Goal: Transaction & Acquisition: Purchase product/service

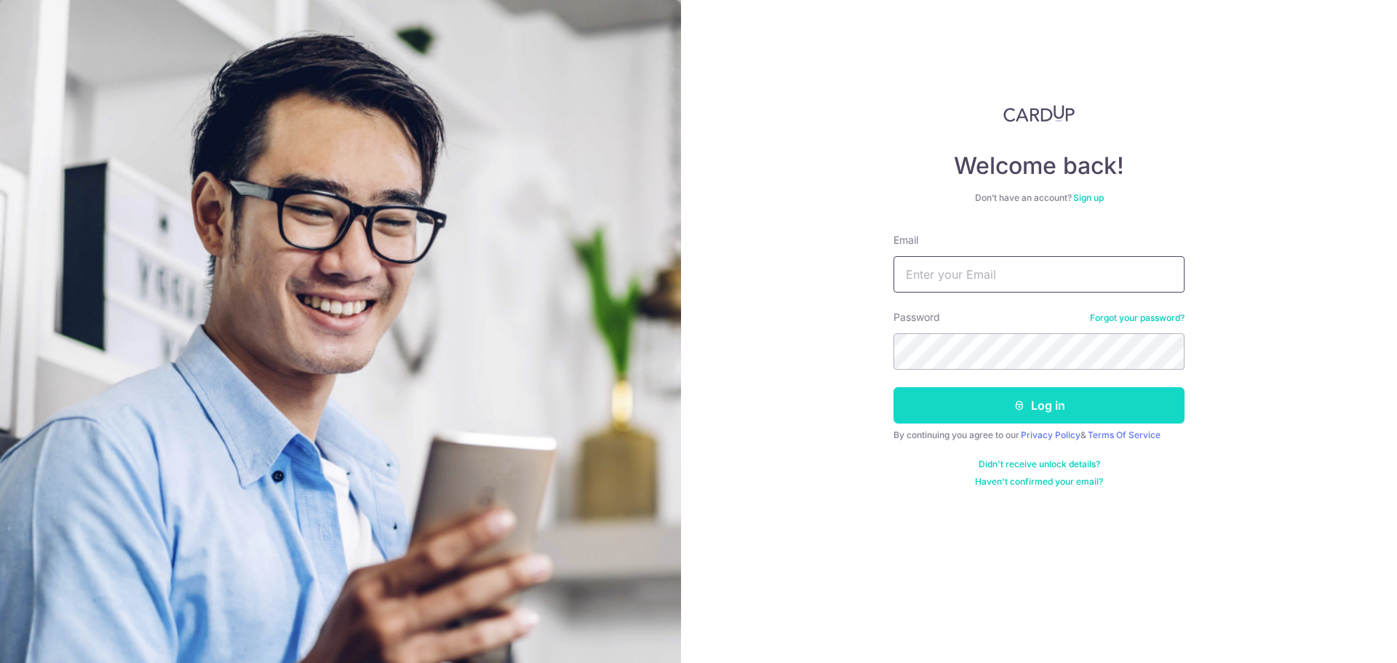
type input "leowkoksiangleslie@gmail.com"
click at [1055, 400] on button "Log in" at bounding box center [1039, 405] width 291 height 36
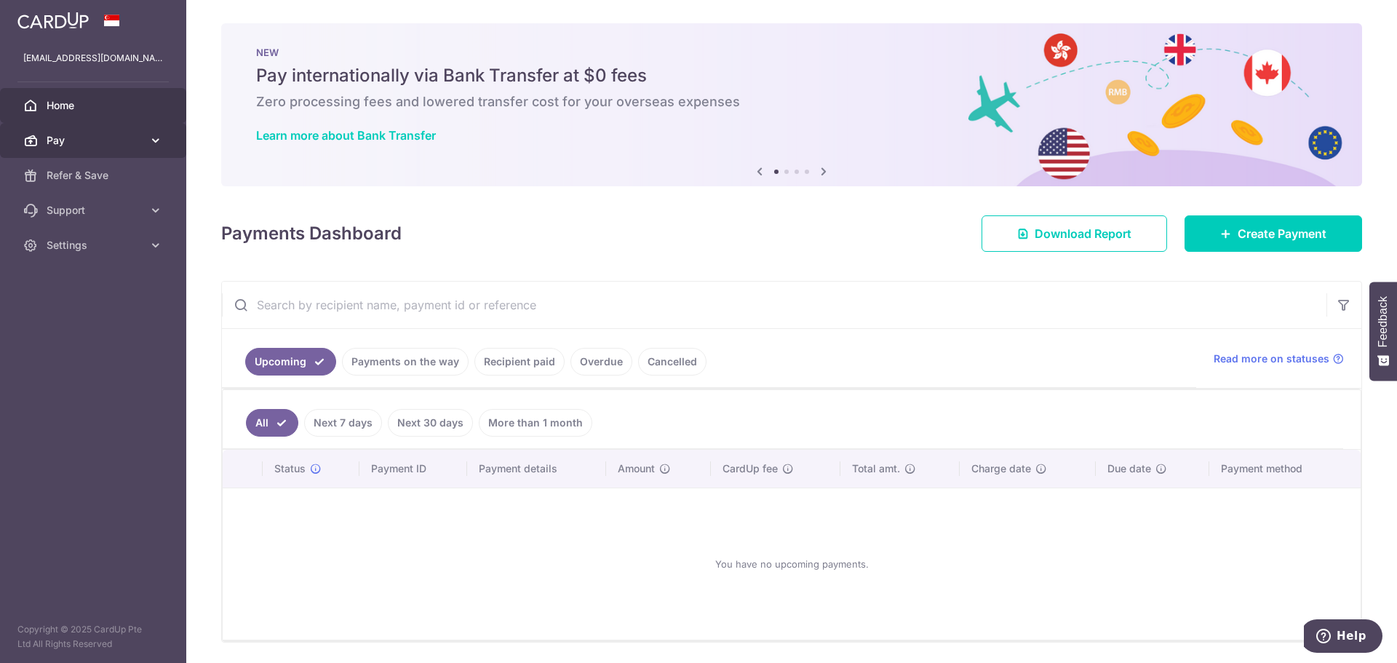
click at [100, 134] on span "Pay" at bounding box center [95, 140] width 96 height 15
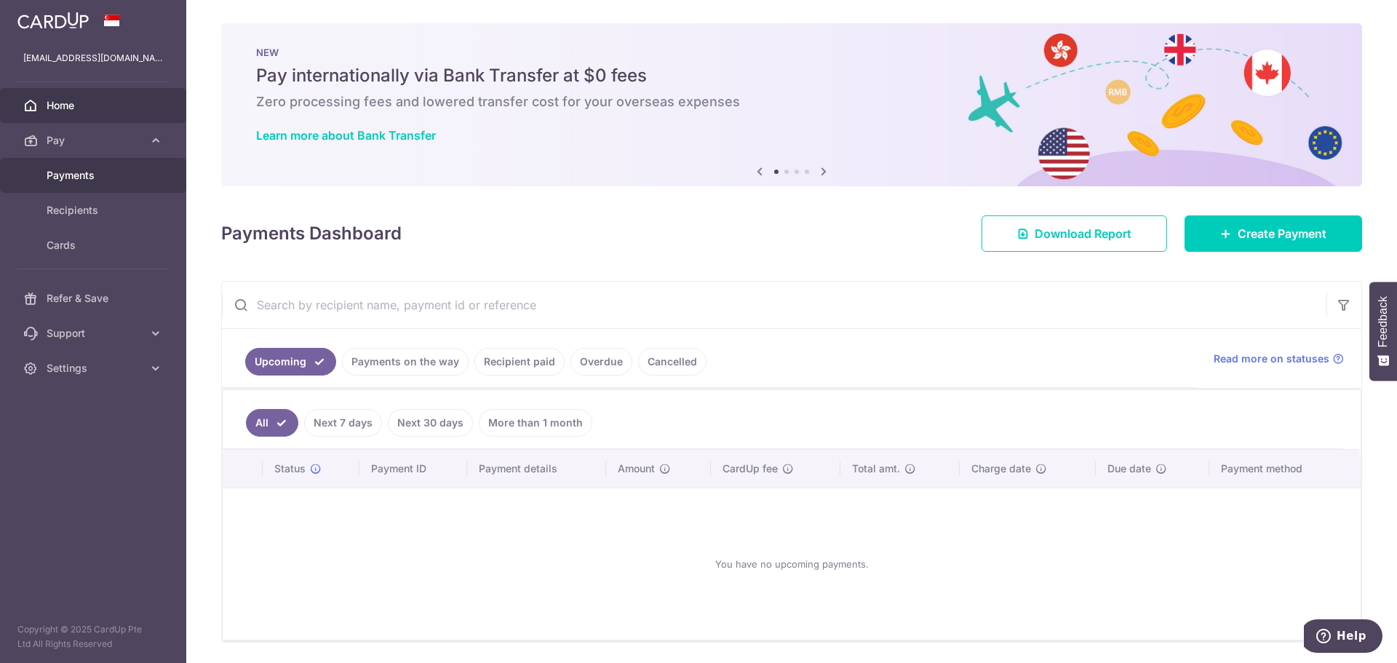
click at [82, 174] on span "Payments" at bounding box center [95, 175] width 96 height 15
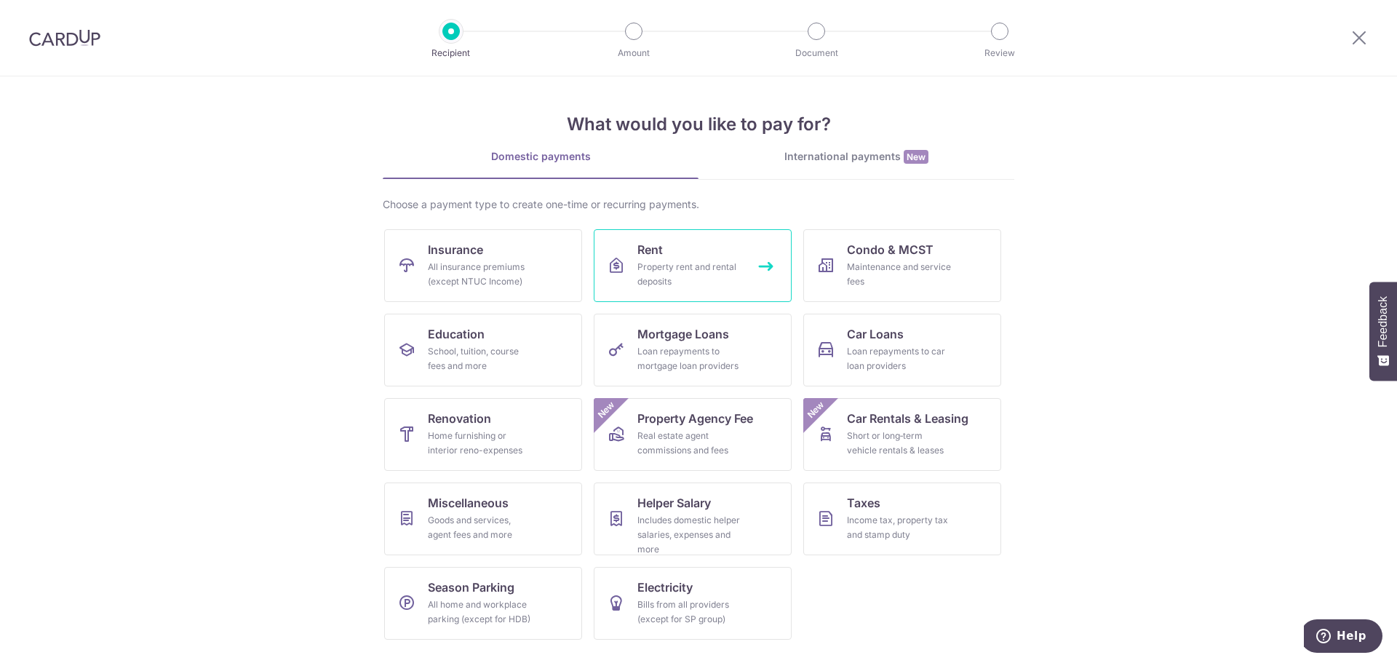
click at [678, 263] on div "Property rent and rental deposits" at bounding box center [690, 274] width 105 height 29
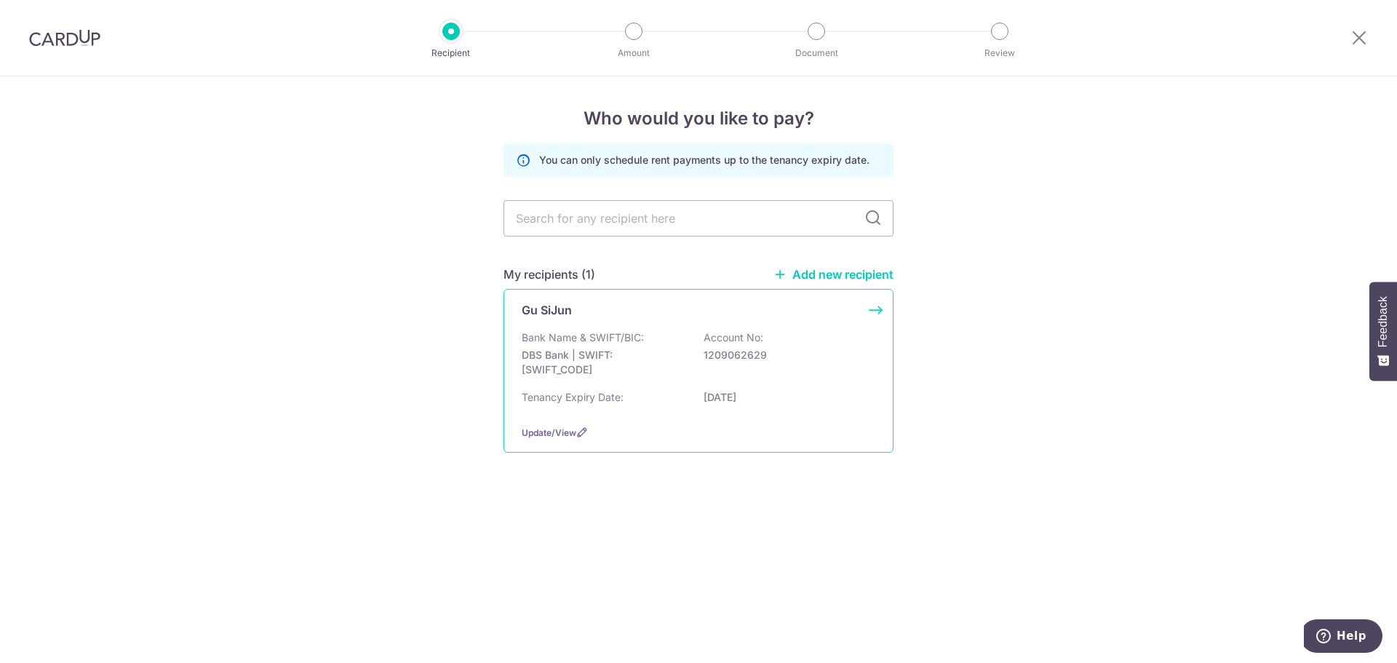
click at [632, 349] on p "DBS Bank | SWIFT: [SWIFT_CODE]" at bounding box center [603, 362] width 163 height 29
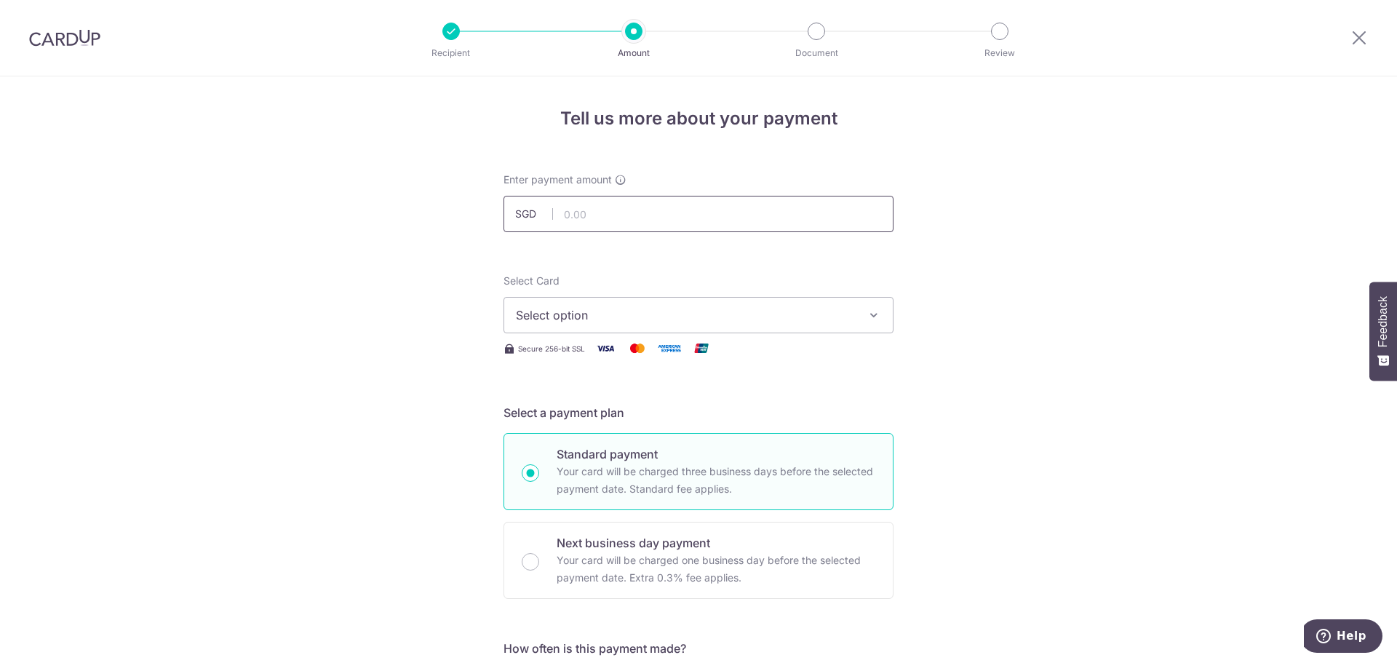
click at [654, 216] on input "text" at bounding box center [699, 214] width 390 height 36
type input "4,000.00"
click at [868, 318] on icon "button" at bounding box center [874, 315] width 15 height 15
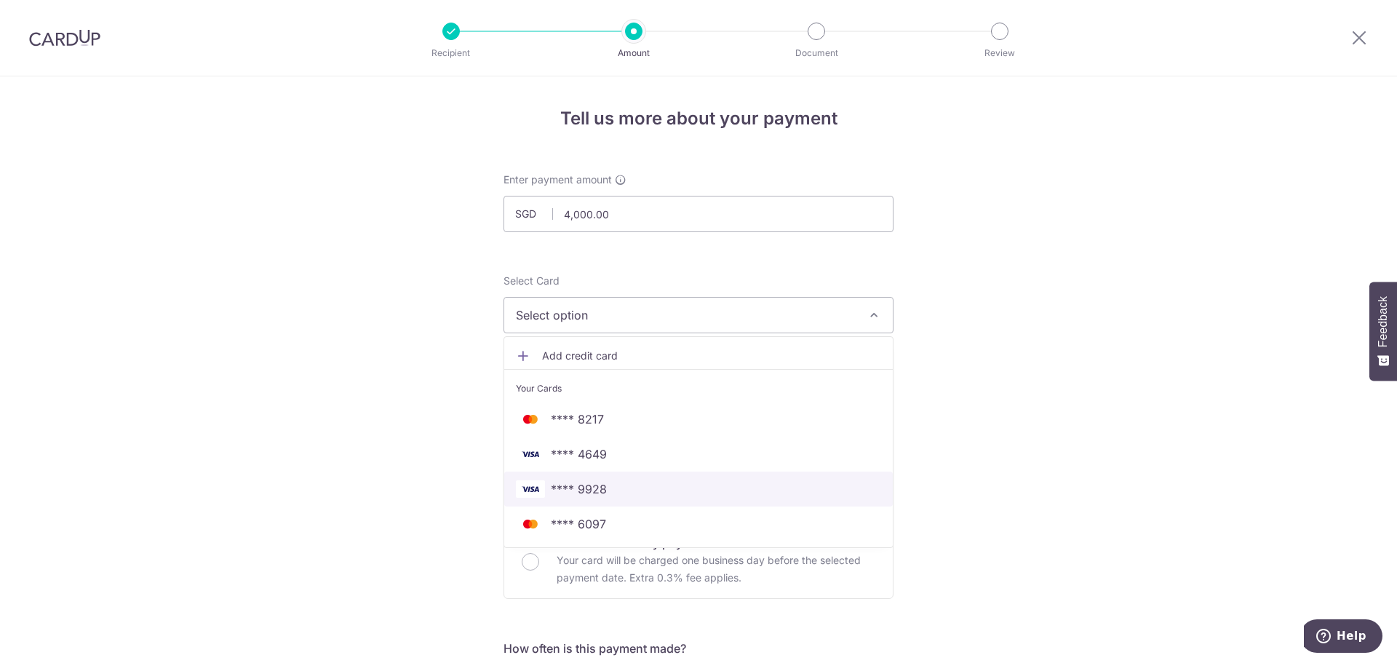
click at [574, 486] on span "**** 9928" at bounding box center [579, 488] width 56 height 17
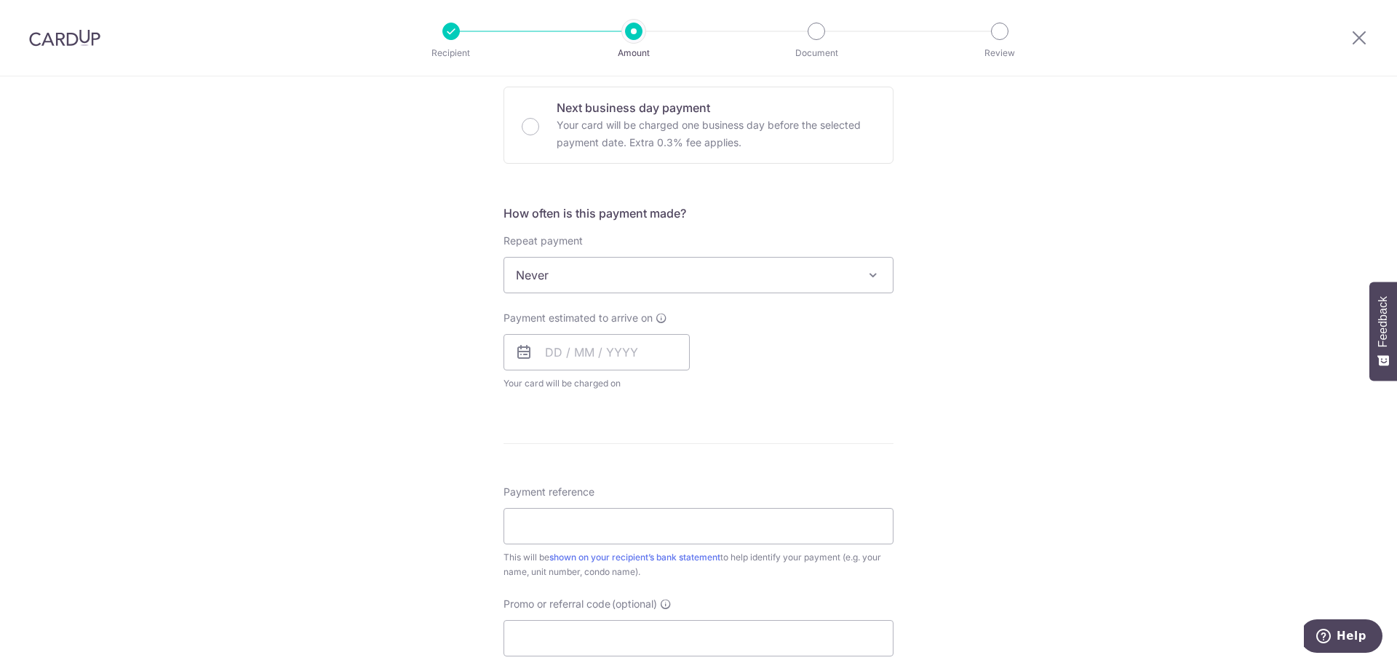
scroll to position [437, 0]
click at [547, 353] on input "text" at bounding box center [597, 351] width 186 height 36
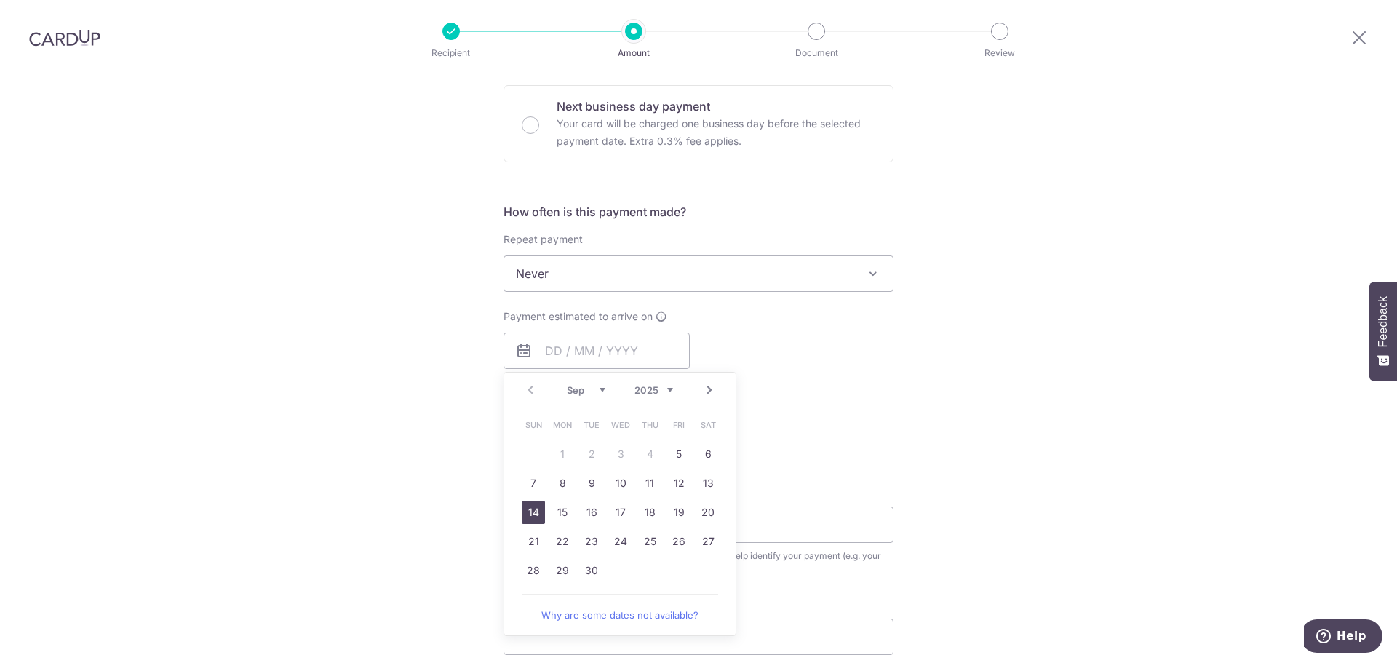
click at [530, 510] on link "14" at bounding box center [533, 512] width 23 height 23
type input "[DATE]"
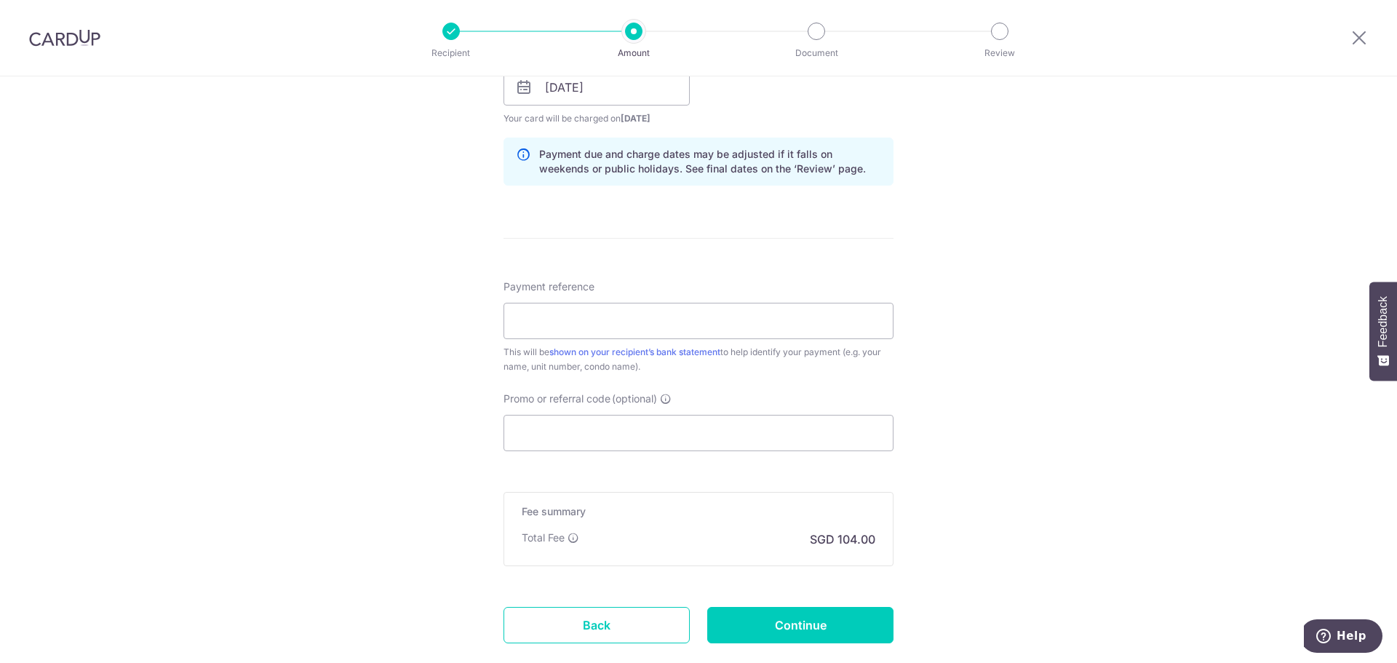
scroll to position [728, 0]
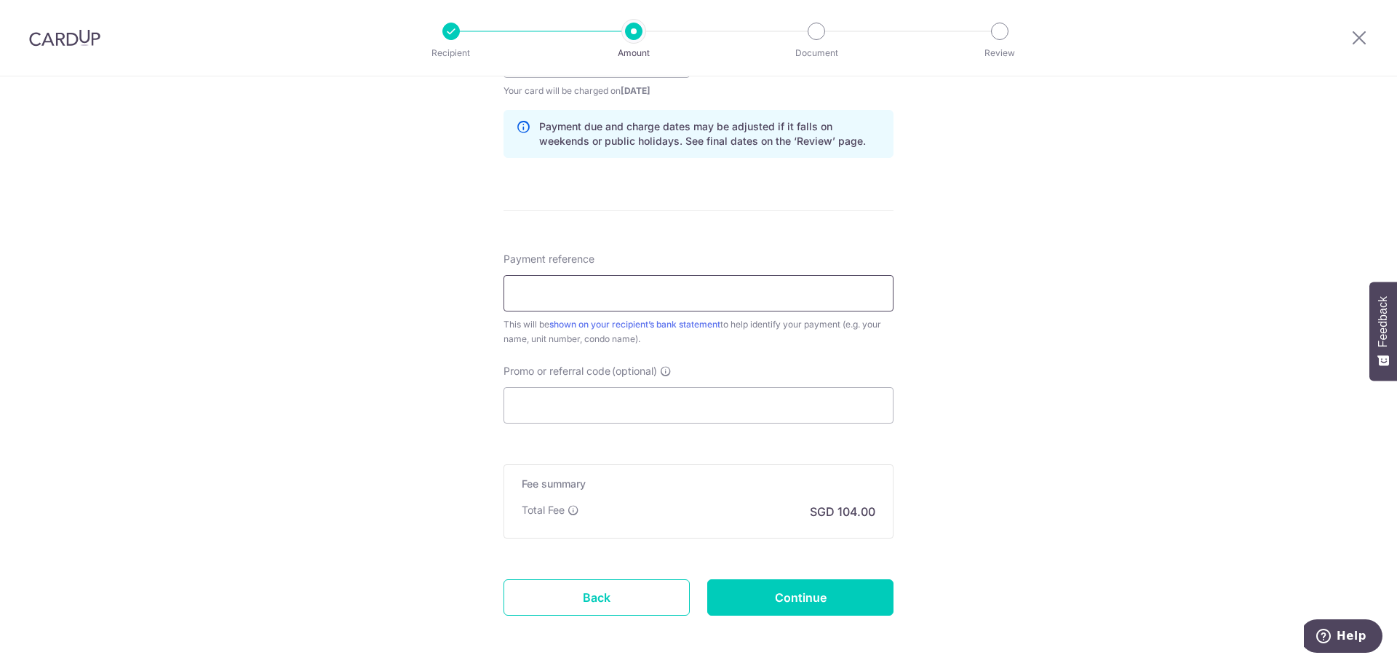
click at [600, 288] on input "Payment reference" at bounding box center [699, 293] width 390 height 36
drag, startPoint x: 613, startPoint y: 293, endPoint x: 776, endPoint y: 293, distance: 163.0
click at [776, 293] on input "LEOWKOKSIANG GOODFAITHDEPOSIT 10Jun" at bounding box center [699, 293] width 390 height 36
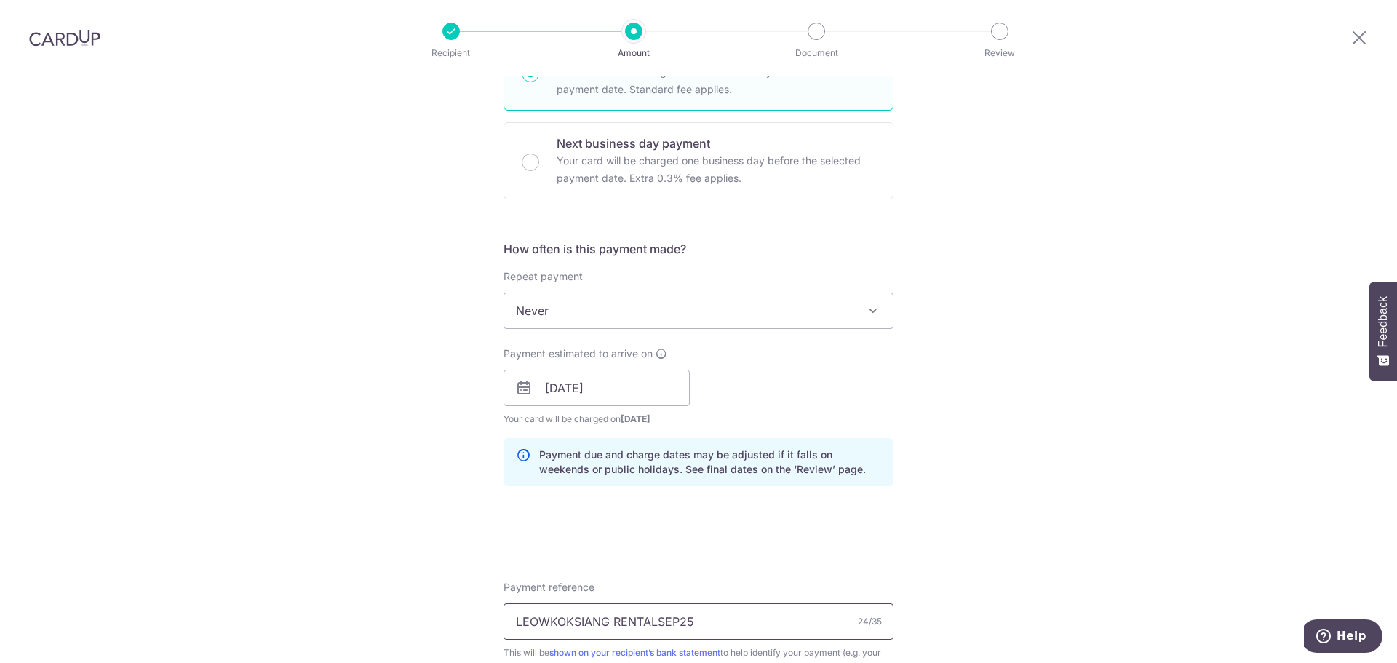
scroll to position [426, 0]
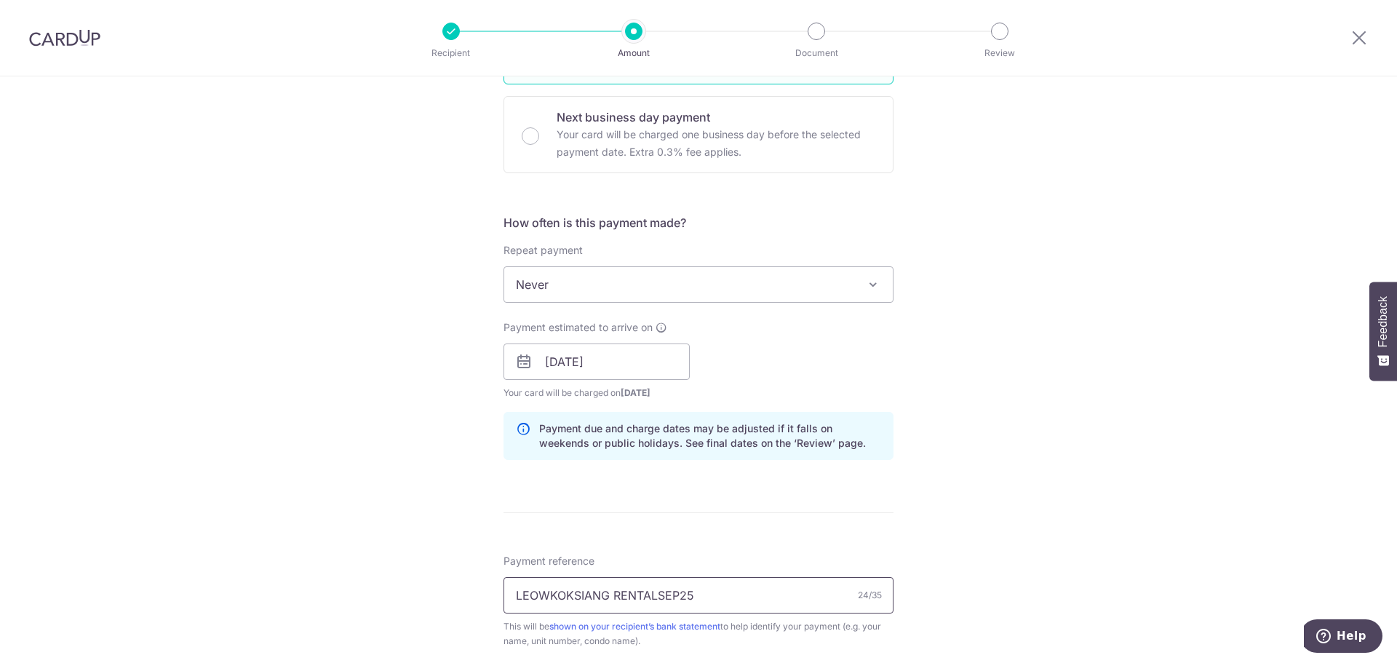
type input "LEOWKOKSIANG RENTALSEP25"
click at [1008, 483] on div "Tell us more about your payment Enter payment amount SGD 4,000.00 4000.00 Selec…" at bounding box center [698, 339] width 1397 height 1376
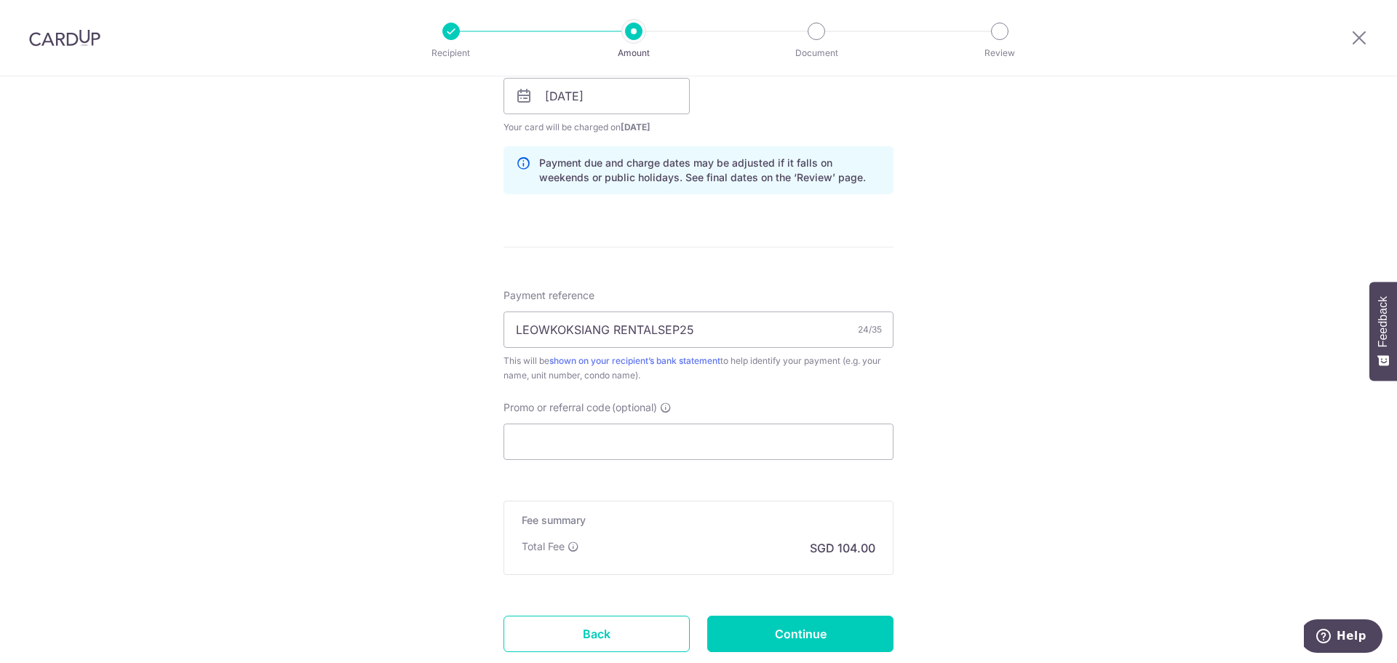
scroll to position [717, 0]
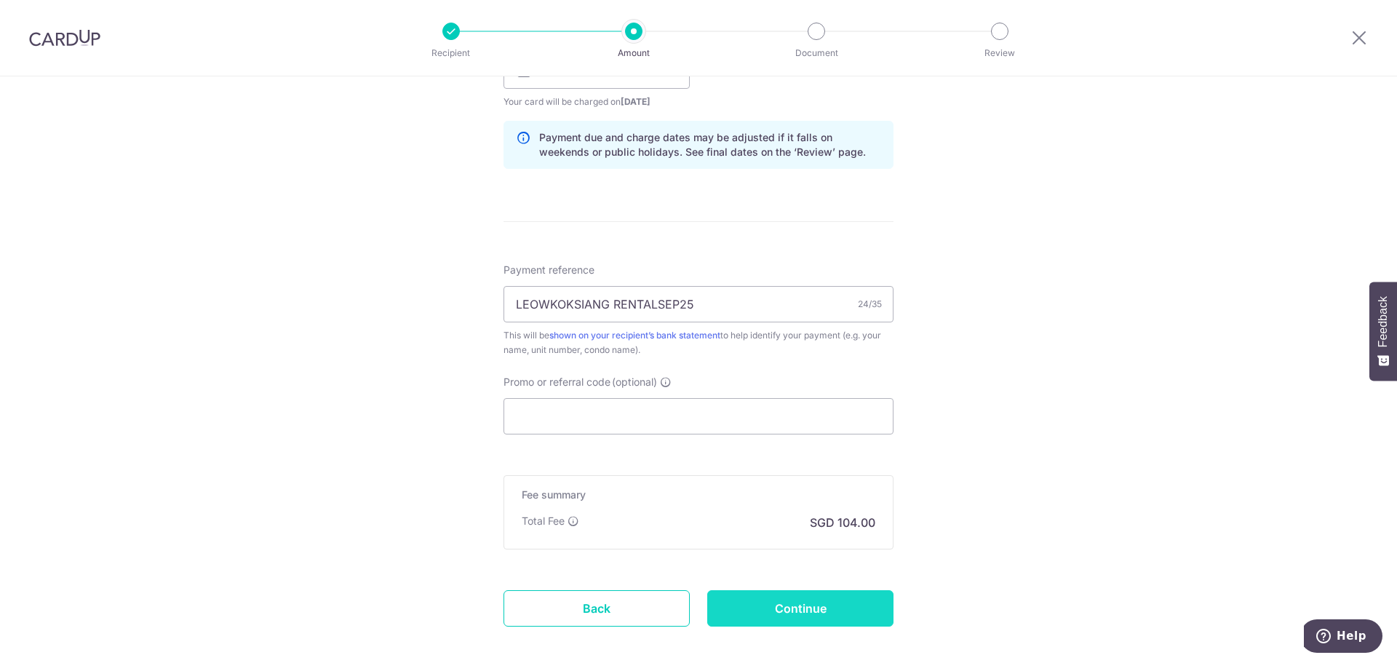
click at [797, 599] on input "Continue" at bounding box center [800, 608] width 186 height 36
type input "Create Schedule"
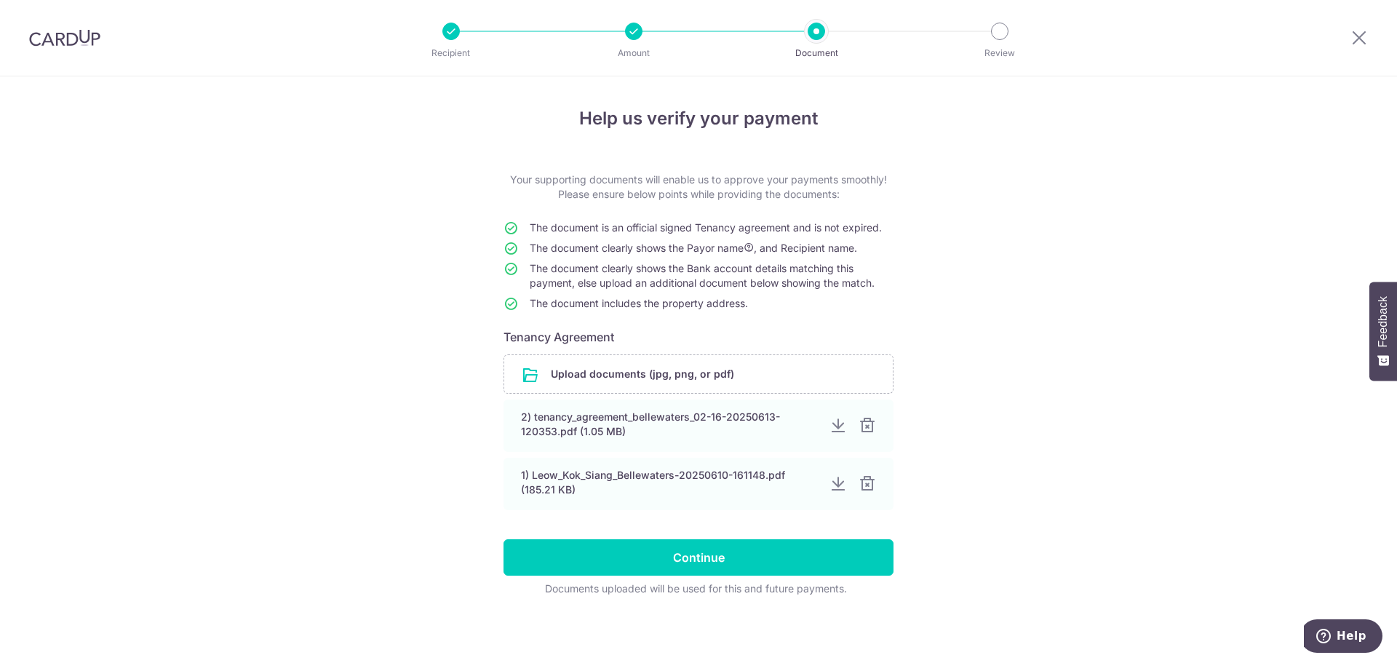
scroll to position [1, 0]
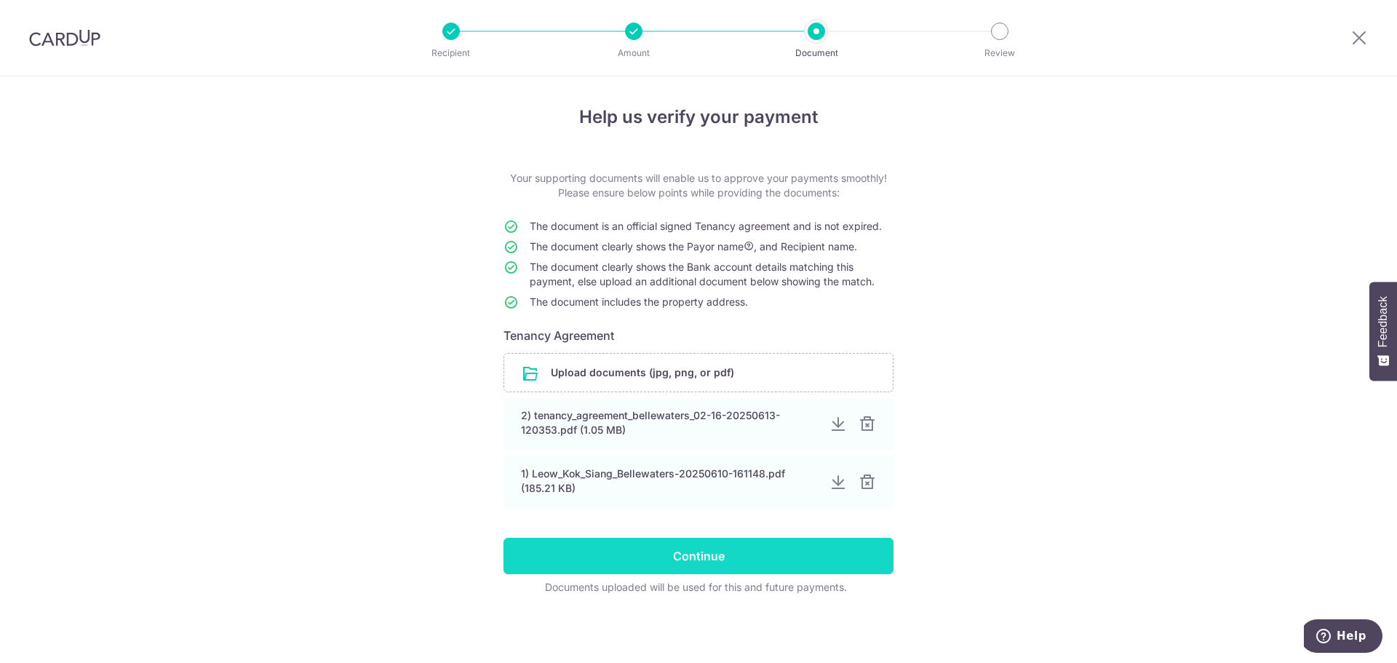
click at [690, 550] on input "Continue" at bounding box center [699, 556] width 390 height 36
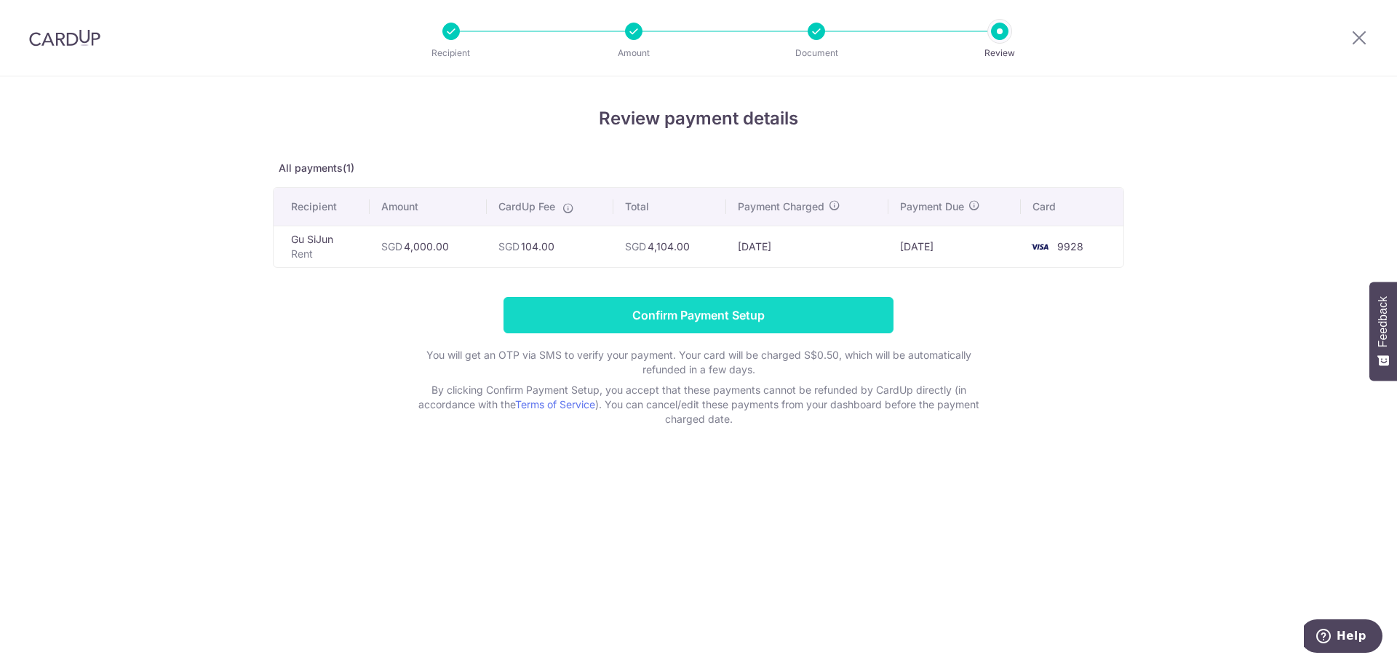
click at [686, 304] on input "Confirm Payment Setup" at bounding box center [699, 315] width 390 height 36
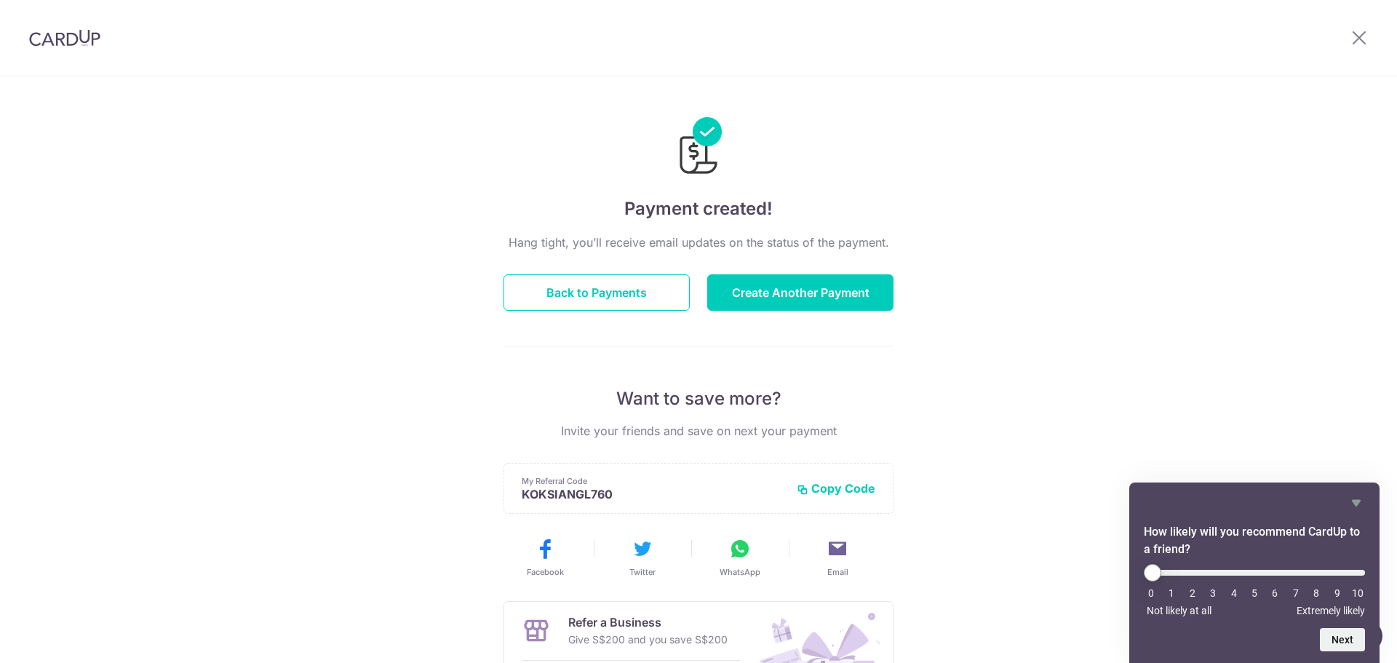
click at [373, 419] on div "Payment created! Hang tight, you’ll receive email updates on the status of the …" at bounding box center [698, 464] width 1397 height 777
click at [629, 289] on button "Back to Payments" at bounding box center [597, 292] width 186 height 36
